Goal: Communication & Community: Answer question/provide support

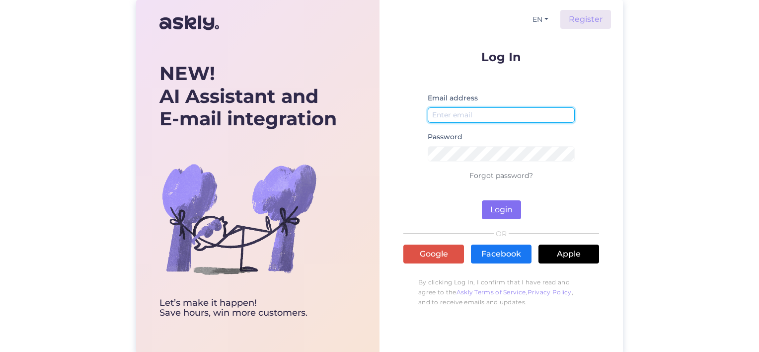
type input "[EMAIL_ADDRESS][DOMAIN_NAME]"
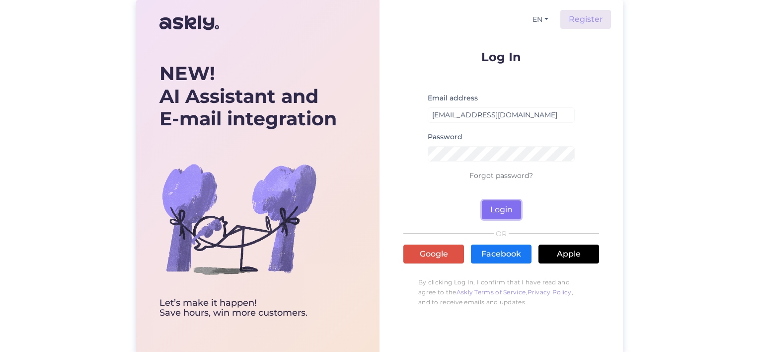
click at [507, 210] on button "Login" at bounding box center [501, 209] width 39 height 19
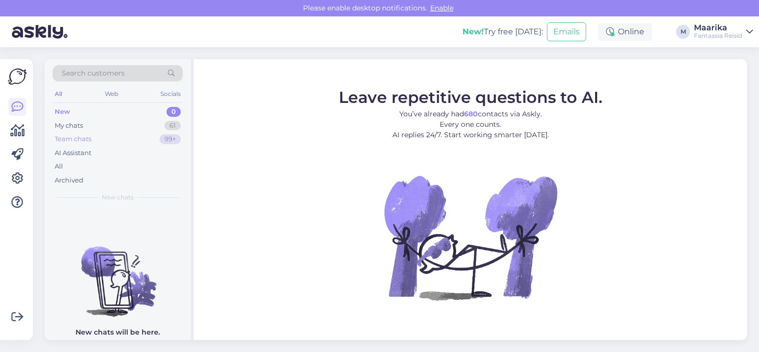
click at [83, 136] on div "Team chats" at bounding box center [73, 139] width 37 height 10
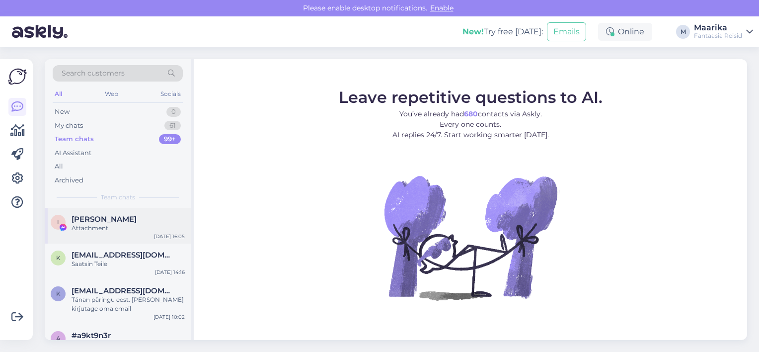
click at [105, 226] on div "Attachment" at bounding box center [127, 227] width 113 height 9
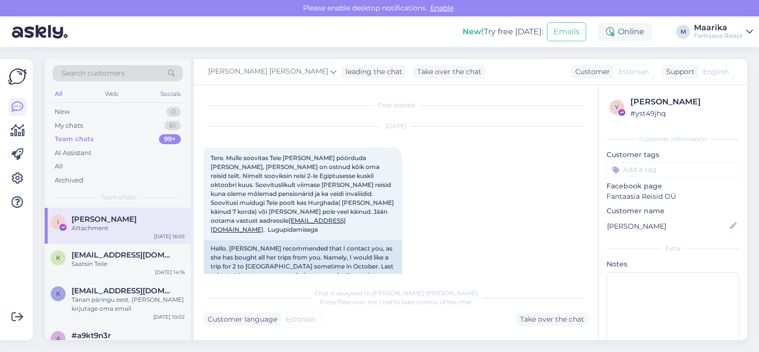
scroll to position [99, 0]
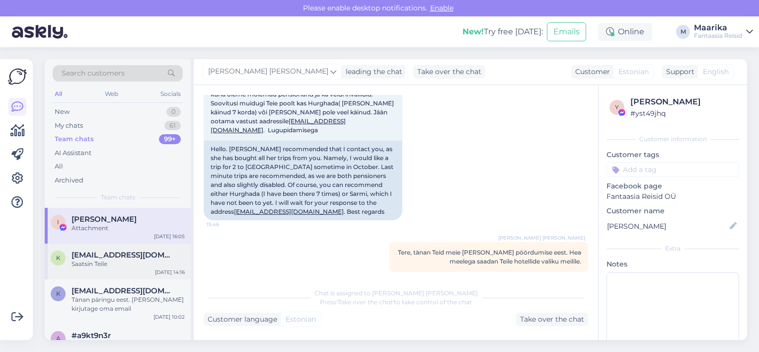
click at [99, 263] on div "Saatsin Teile" at bounding box center [127, 263] width 113 height 9
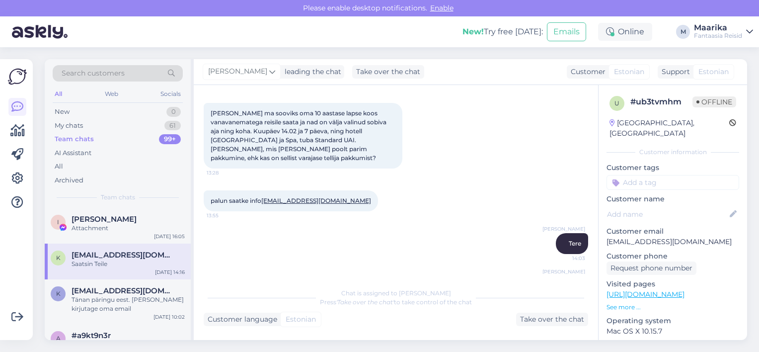
scroll to position [173, 0]
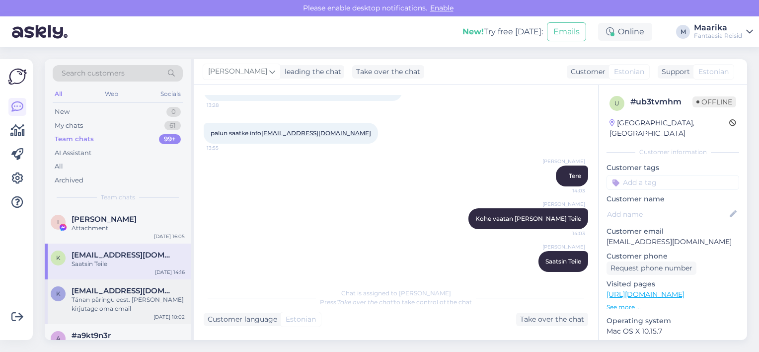
click at [142, 295] on div "Tänan päringu eest. [PERSON_NAME] kirjutage oma email" at bounding box center [127, 304] width 113 height 18
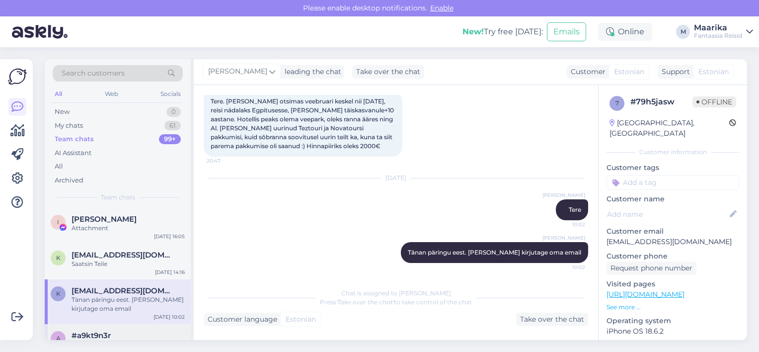
click at [128, 332] on div "#a9kt9n3r" at bounding box center [127, 335] width 113 height 9
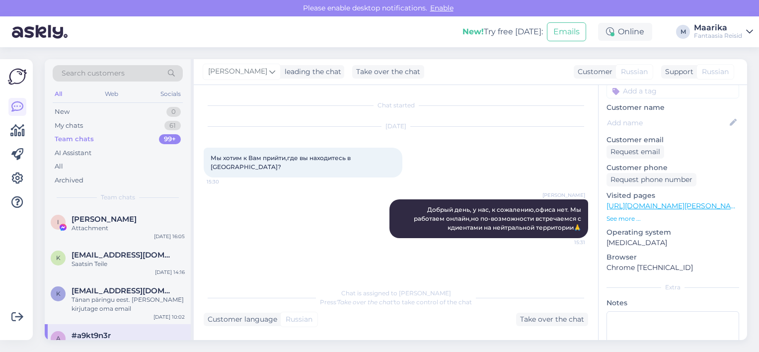
scroll to position [97, 0]
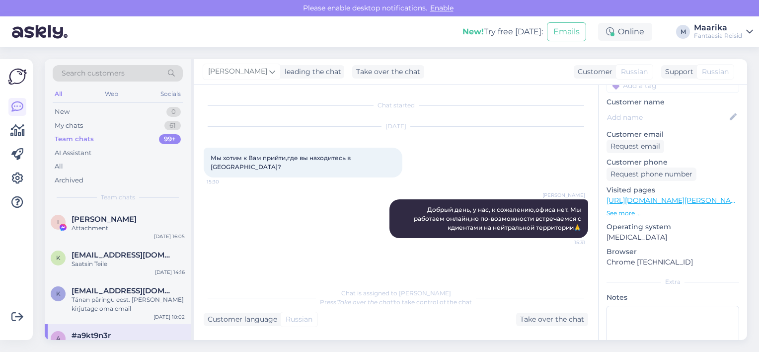
click at [217, 338] on div "Chat started [DATE] Мы хотим к Вам прийти,где вы находитесь в [GEOGRAPHIC_DATA]…" at bounding box center [396, 212] width 404 height 255
click at [69, 112] on div "New" at bounding box center [62, 112] width 15 height 10
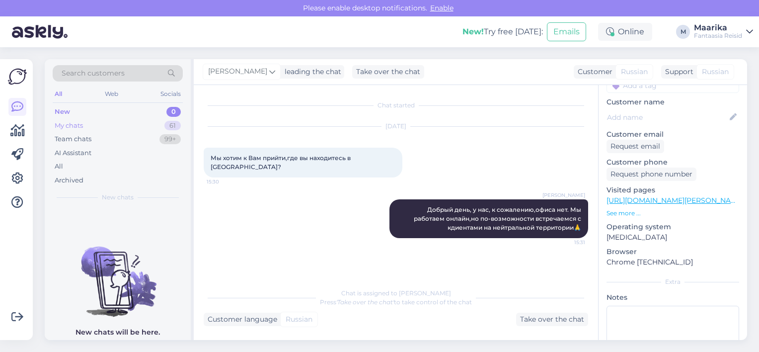
click at [77, 125] on div "My chats" at bounding box center [69, 126] width 28 height 10
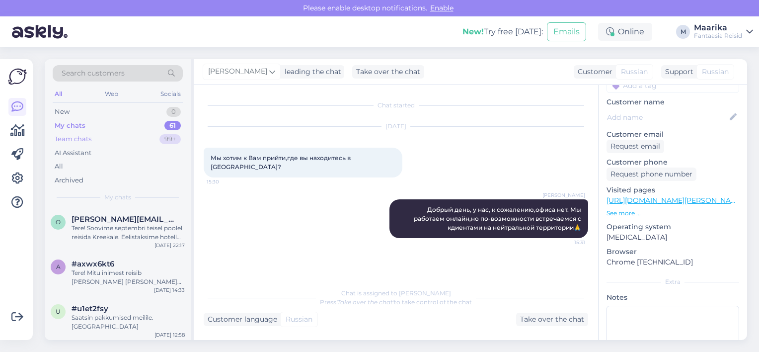
click at [83, 137] on div "Team chats" at bounding box center [73, 139] width 37 height 10
